Goal: Check status: Check status

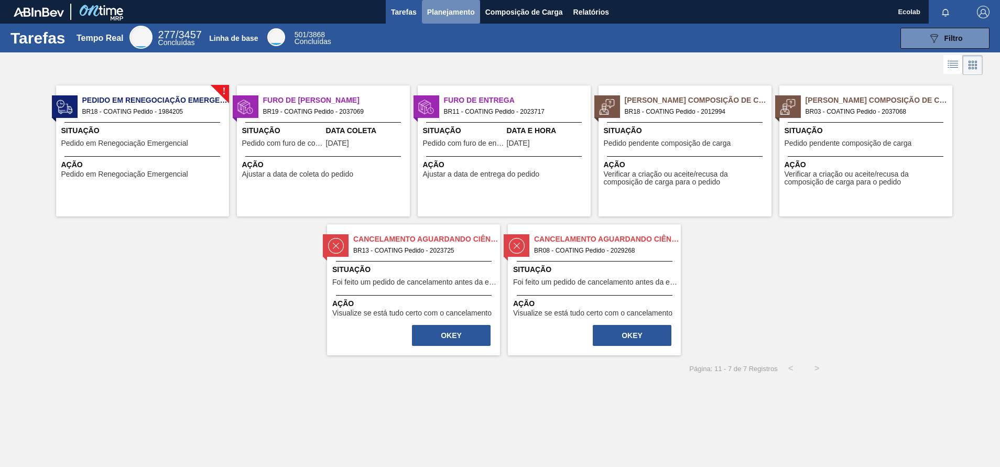
click at [442, 8] on span "Planejamento" at bounding box center [451, 12] width 48 height 13
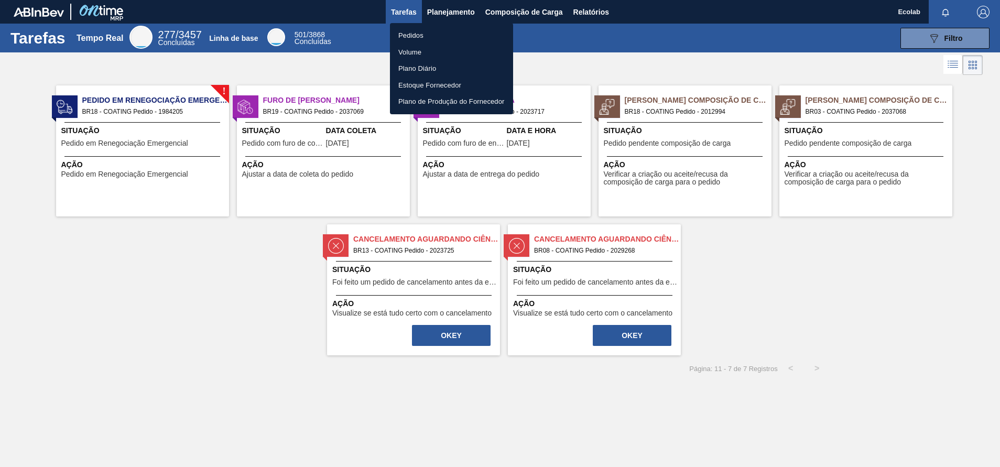
click at [412, 37] on li "Pedidos" at bounding box center [451, 35] width 123 height 17
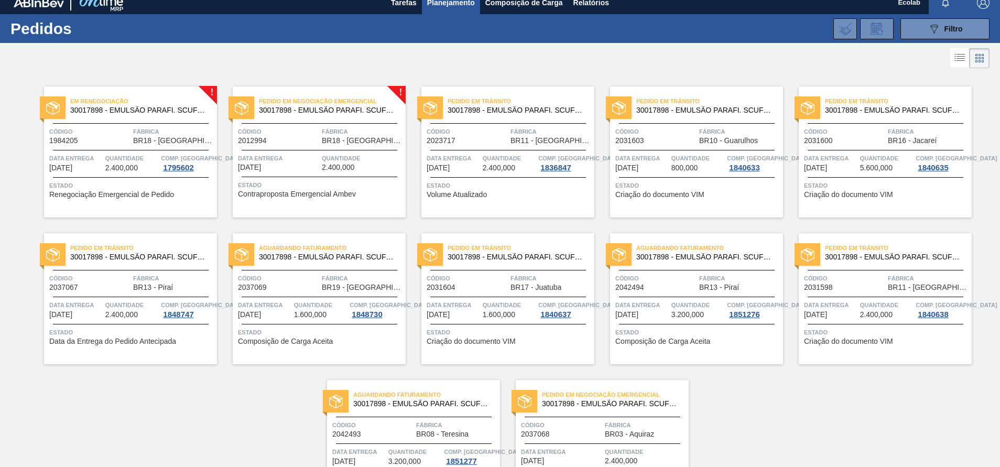
scroll to position [92, 0]
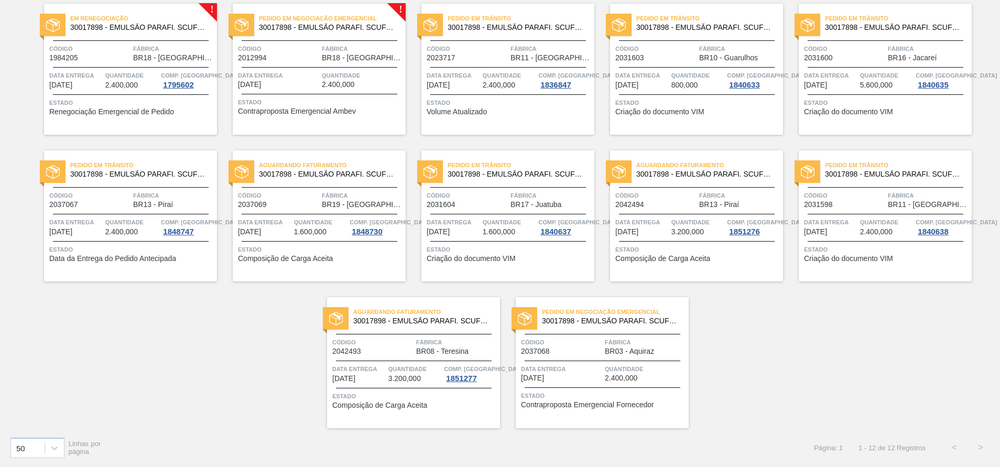
click at [868, 345] on div "! Em Renegociação 30017898 - EMULSÃO PARAFI. SCUFEX CONCEN. ECOLAB Código 19842…" at bounding box center [500, 208] width 1000 height 440
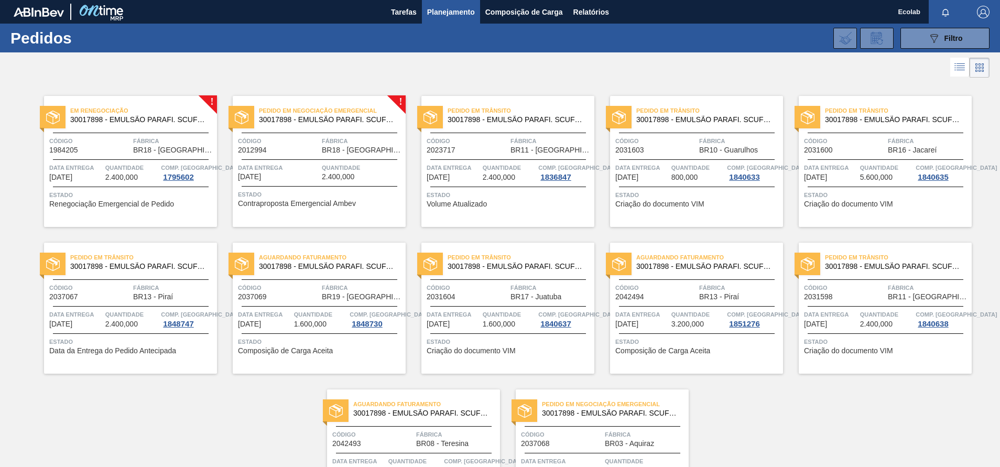
click at [987, 5] on button "button" at bounding box center [984, 12] width 34 height 24
click at [926, 93] on li "Sair" at bounding box center [953, 93] width 80 height 19
